Goal: Task Accomplishment & Management: Manage account settings

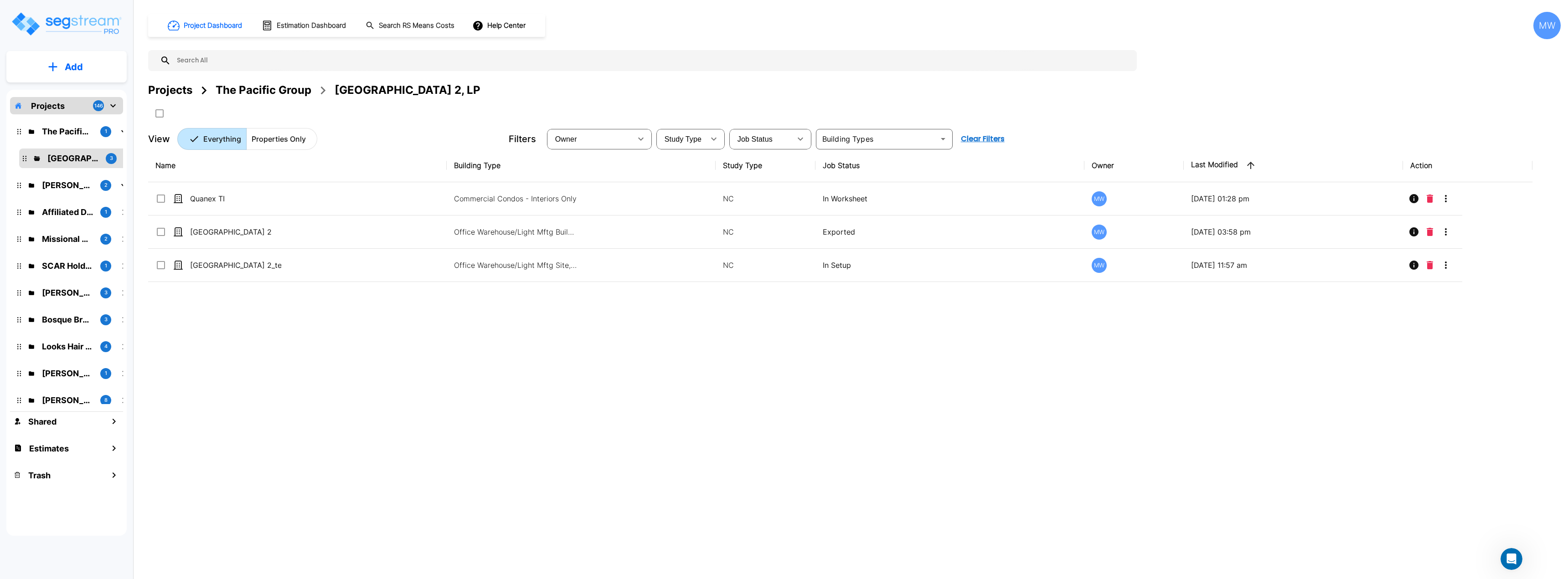
scroll to position [894, 0]
click at [1510, 561] on icon "Open Intercom Messenger" at bounding box center [1510, 558] width 15 height 15
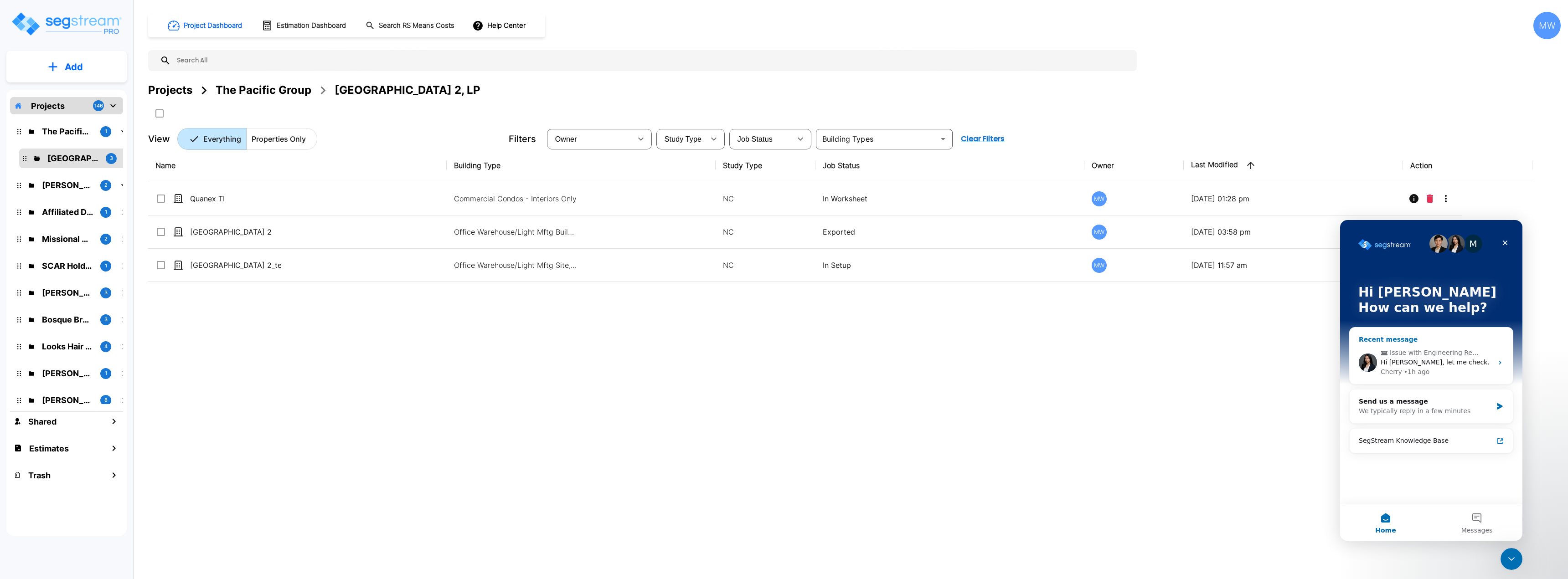
click at [1445, 358] on div "Hi [PERSON_NAME], let me check." at bounding box center [1437, 362] width 112 height 10
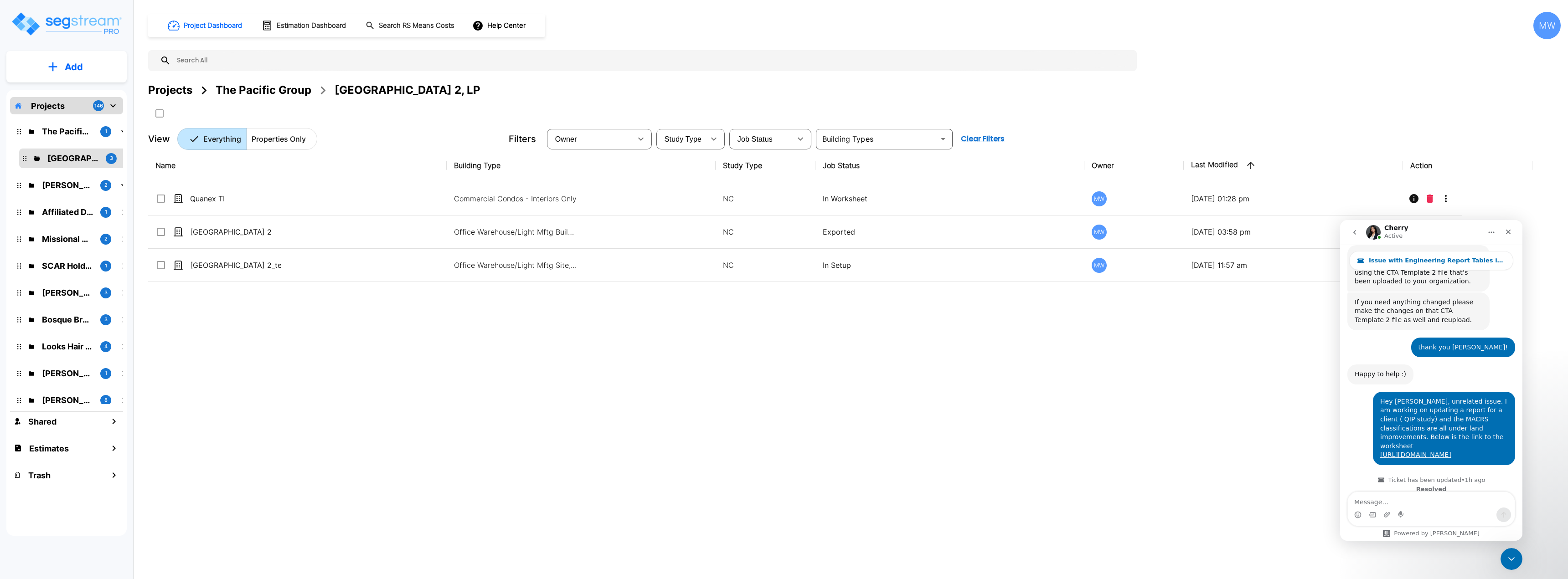
scroll to position [894, 0]
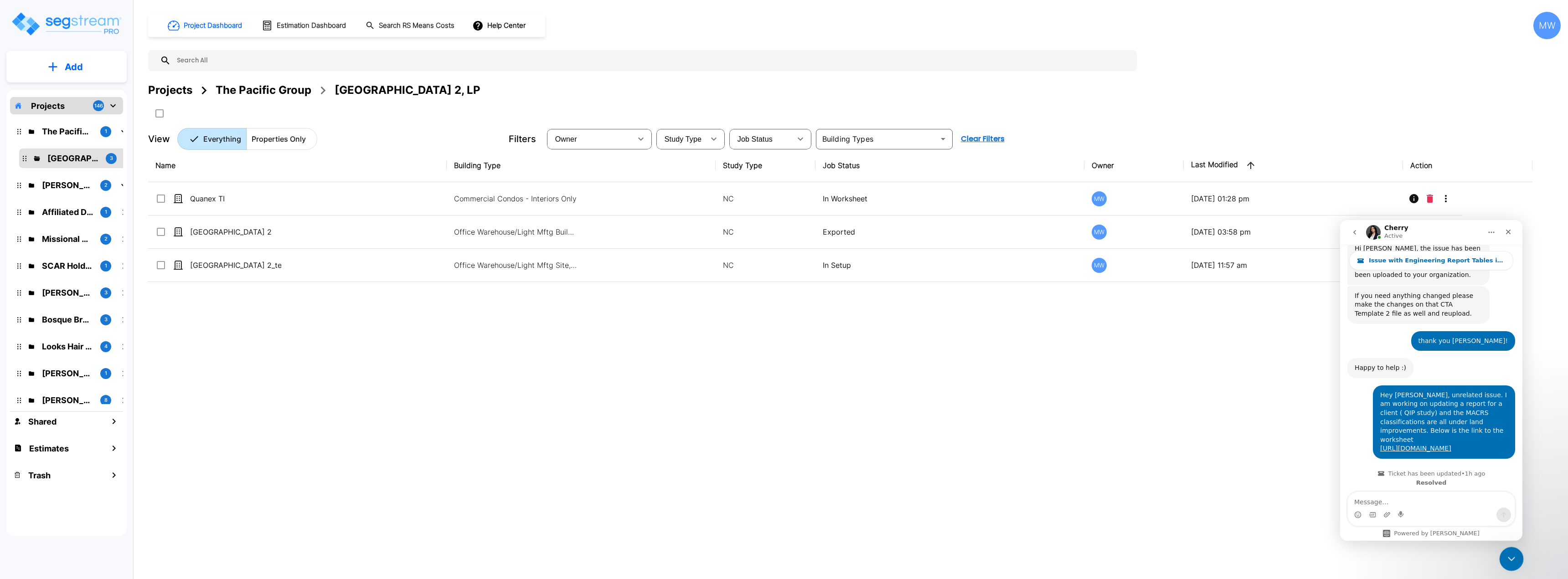
click at [1510, 553] on icon "Close Intercom Messenger" at bounding box center [1510, 558] width 11 height 11
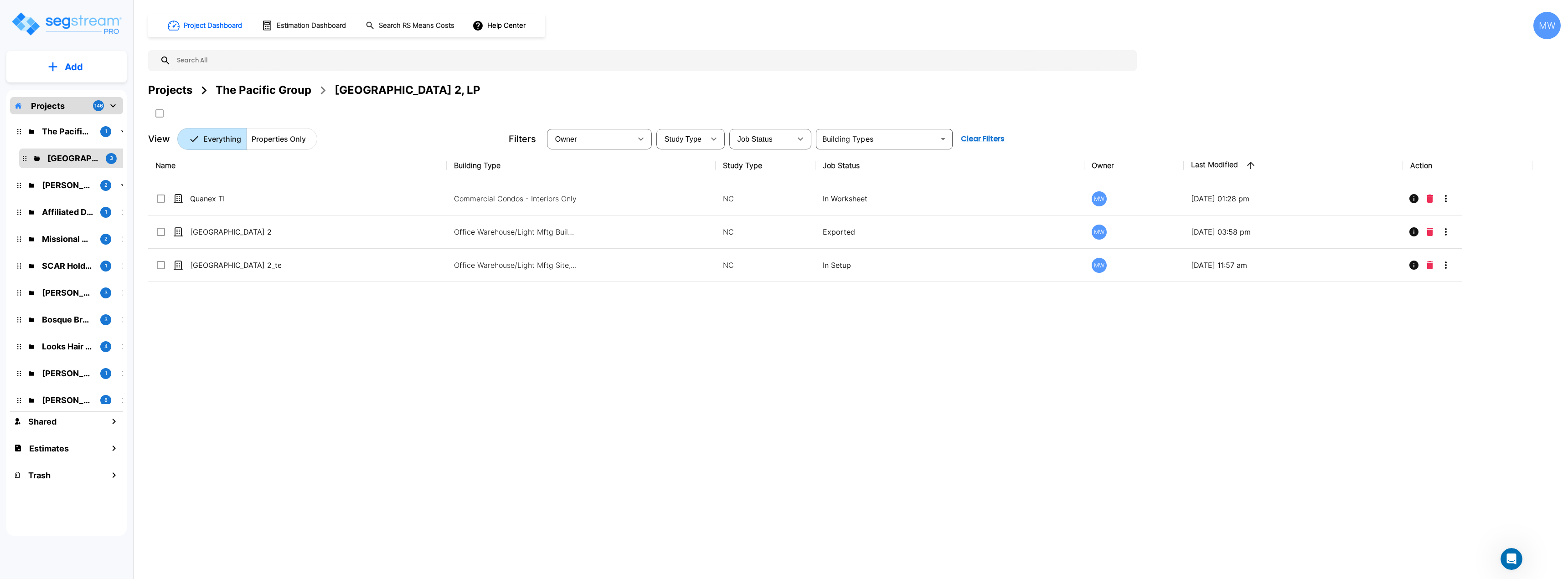
click at [72, 29] on img "mailbox folders" at bounding box center [66, 24] width 111 height 26
click at [1552, 35] on div "MW" at bounding box center [1547, 25] width 27 height 27
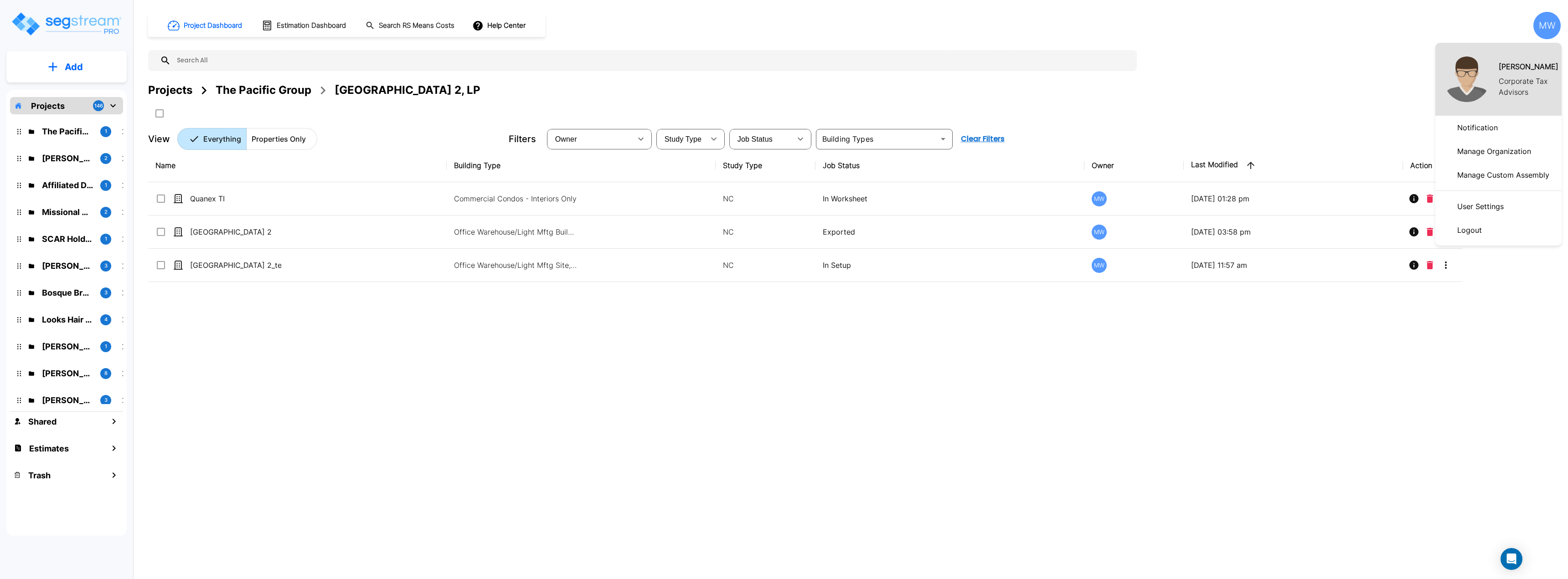
click at [1480, 161] on link "Manage Organization" at bounding box center [1498, 151] width 126 height 24
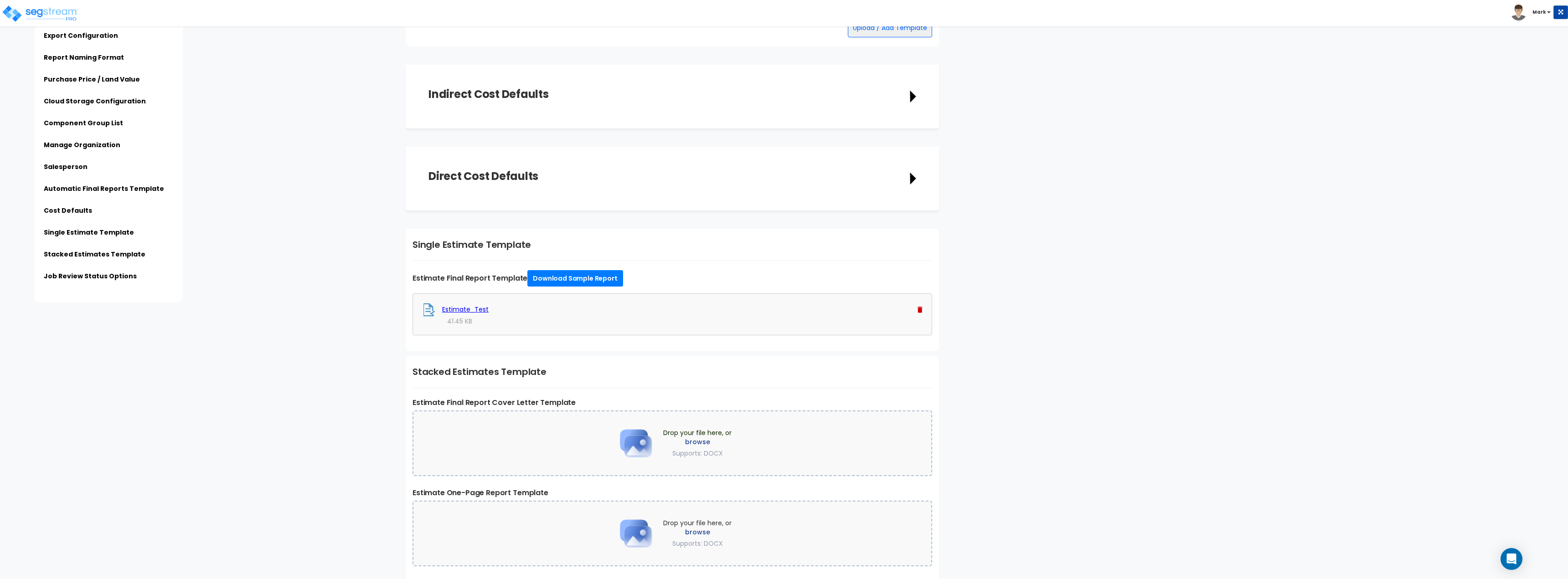
scroll to position [1745, 0]
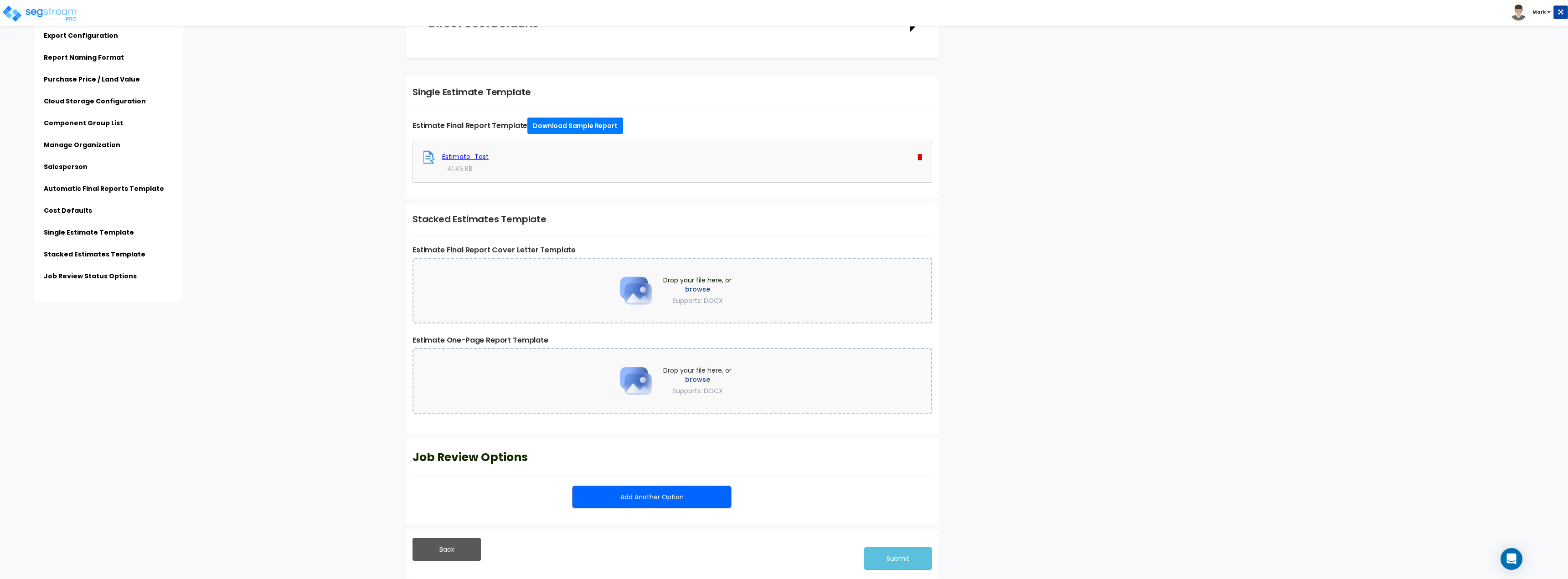
click at [462, 148] on div "Estimate_Test 41.45 KB 0%" at bounding box center [673, 161] width 520 height 42
click at [467, 152] on link "Estimate_Test" at bounding box center [465, 156] width 46 height 9
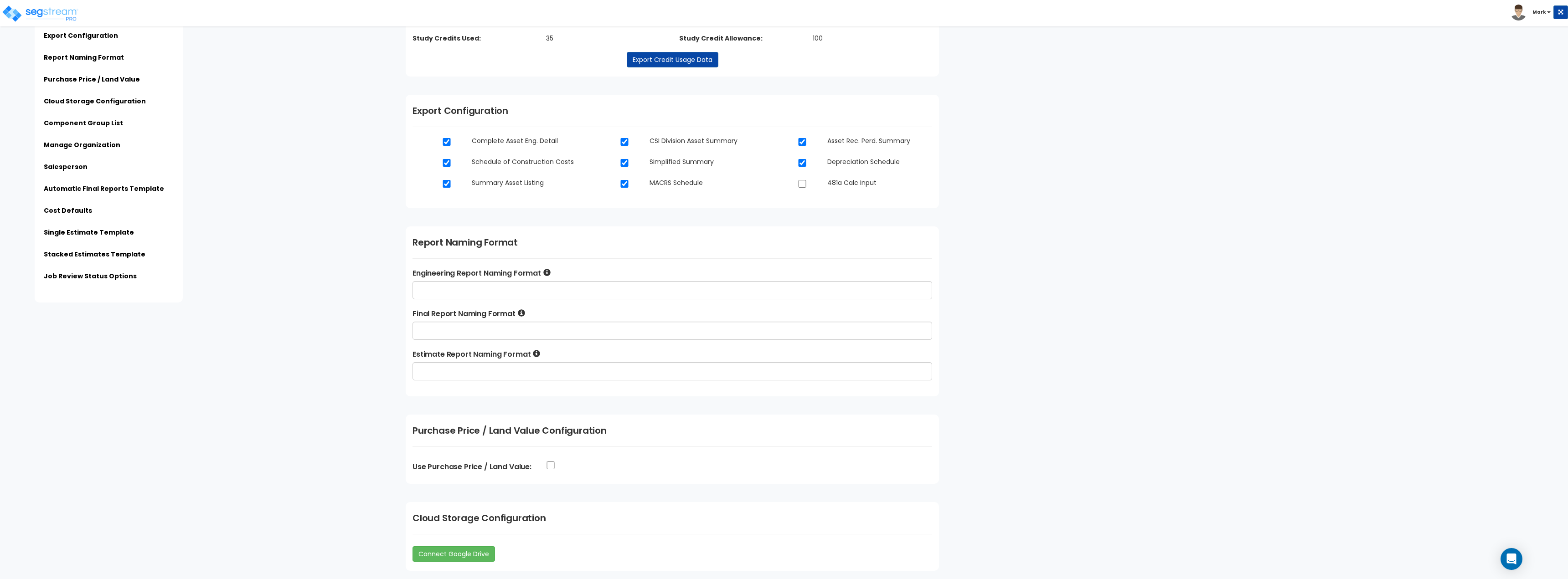
scroll to position [0, 0]
